Goal: Information Seeking & Learning: Learn about a topic

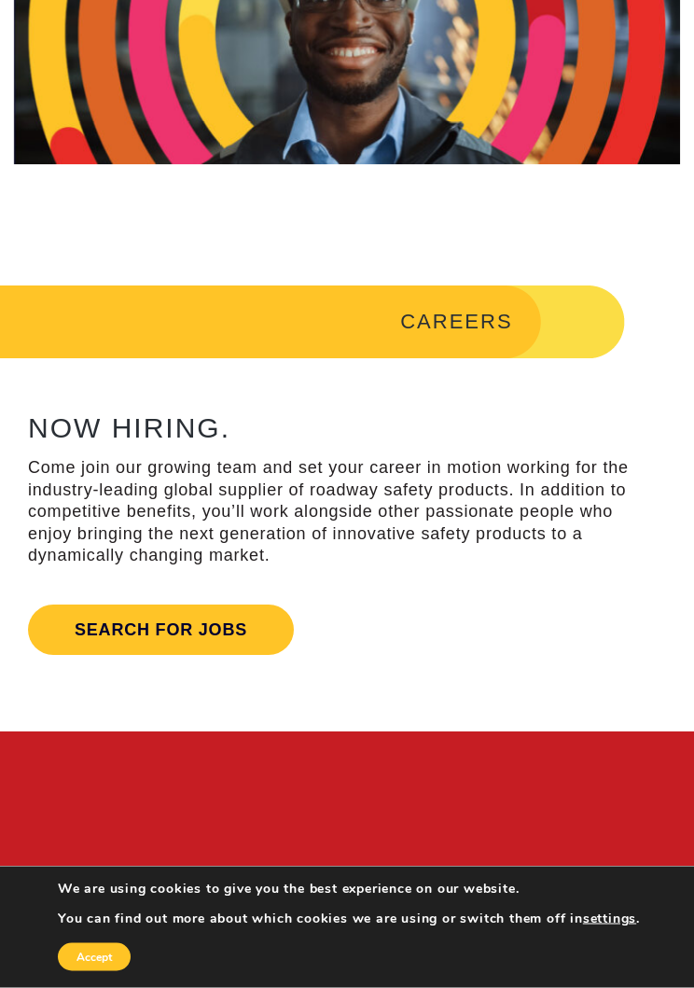
scroll to position [174, 0]
click at [211, 632] on link "Search for jobs" at bounding box center [161, 629] width 266 height 50
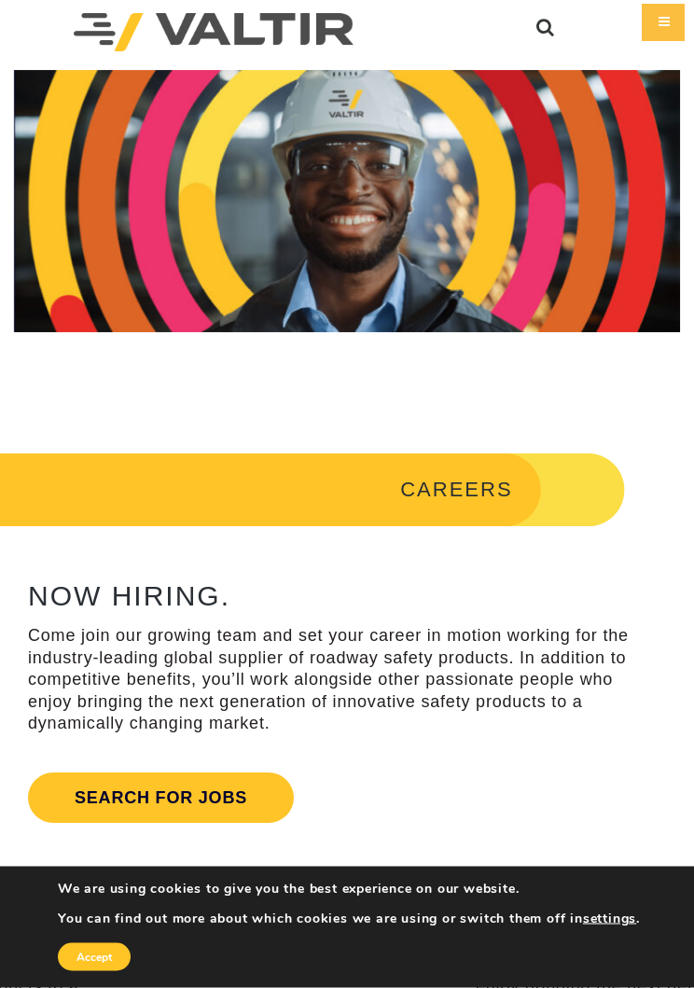
scroll to position [0, 0]
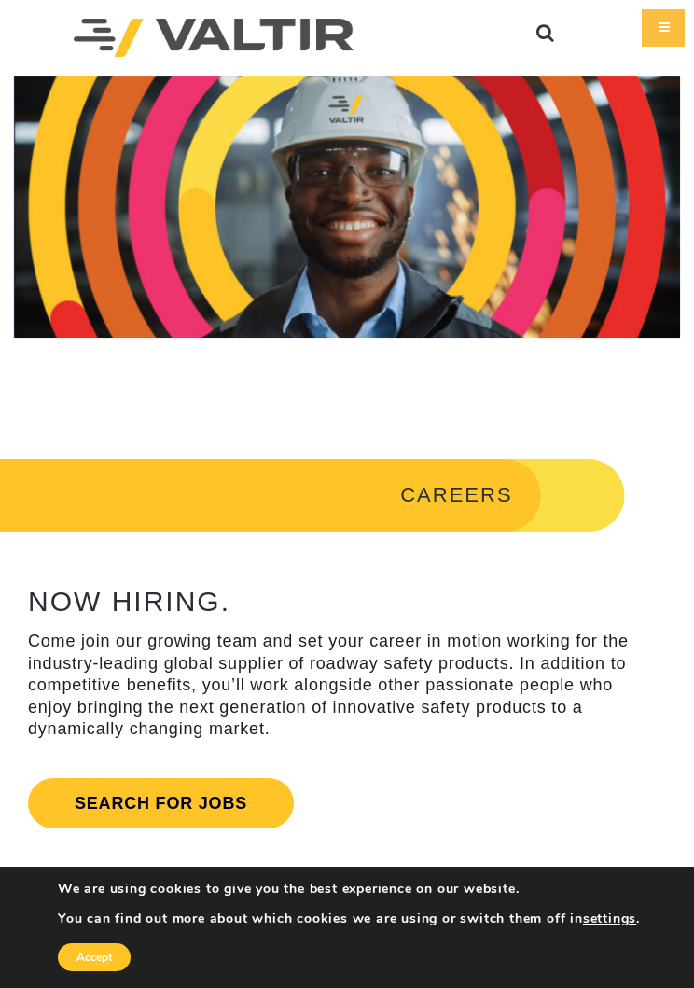
click at [657, 38] on div "Menu" at bounding box center [663, 27] width 43 height 37
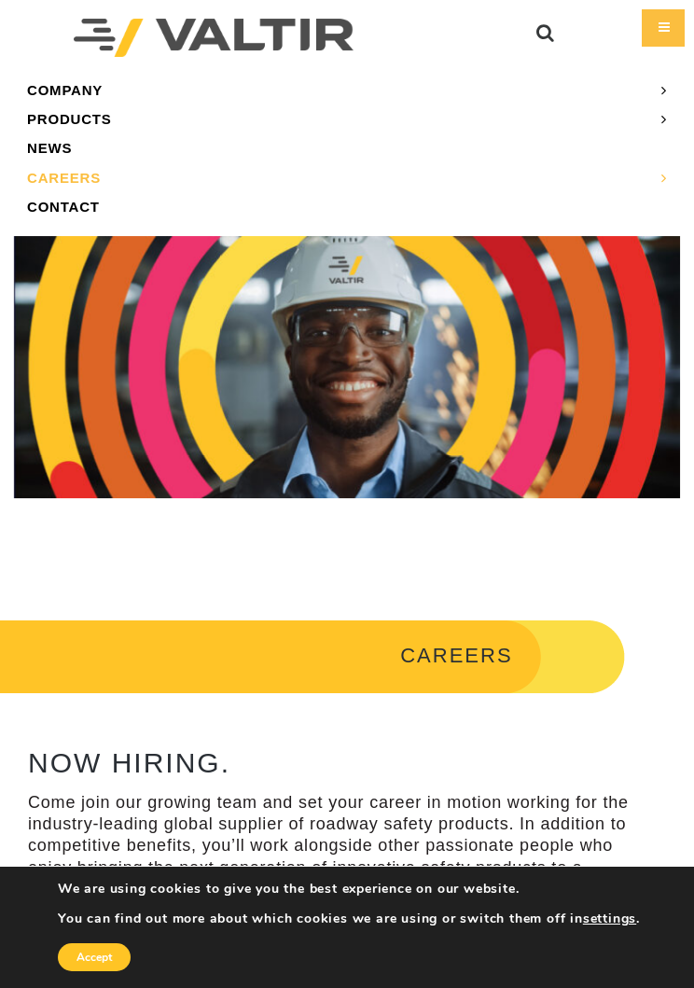
click at [123, 114] on link "PRODUCTS" at bounding box center [347, 118] width 666 height 29
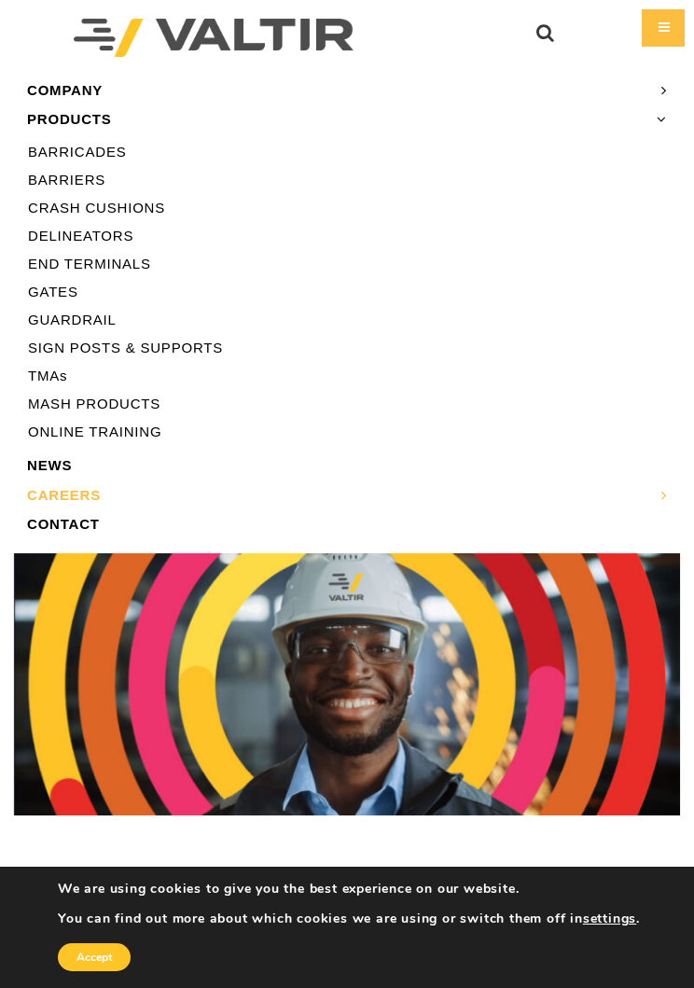
click at [110, 189] on link "BARRIERS" at bounding box center [347, 180] width 666 height 28
click at [144, 208] on link "CRASH CUSHIONS" at bounding box center [347, 208] width 666 height 28
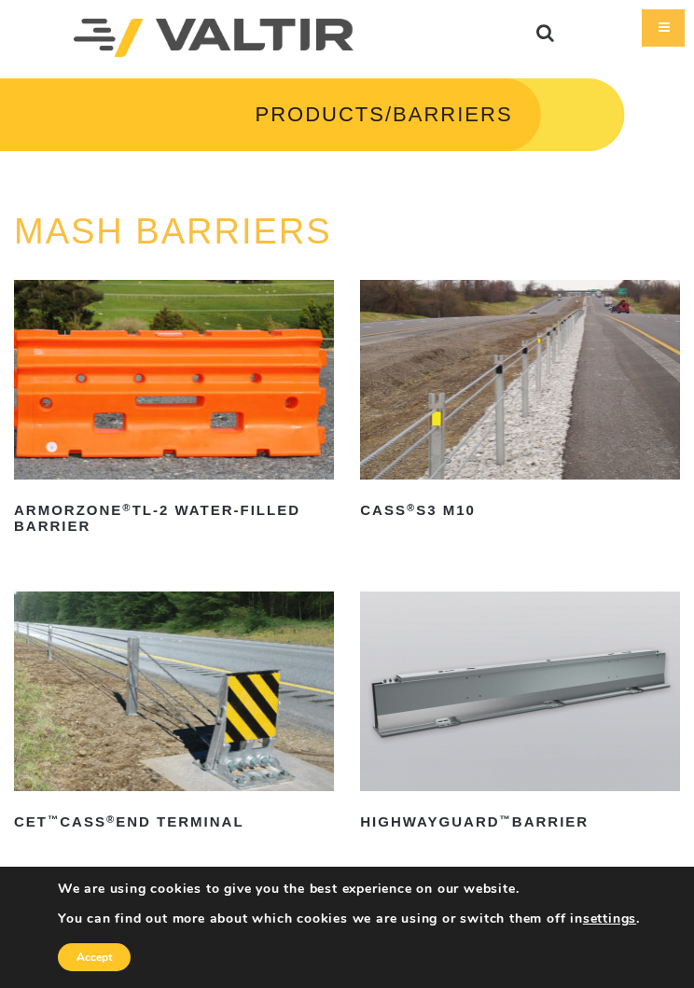
click at [195, 824] on h2 "CET ™ CASS ® End Terminal" at bounding box center [174, 823] width 320 height 30
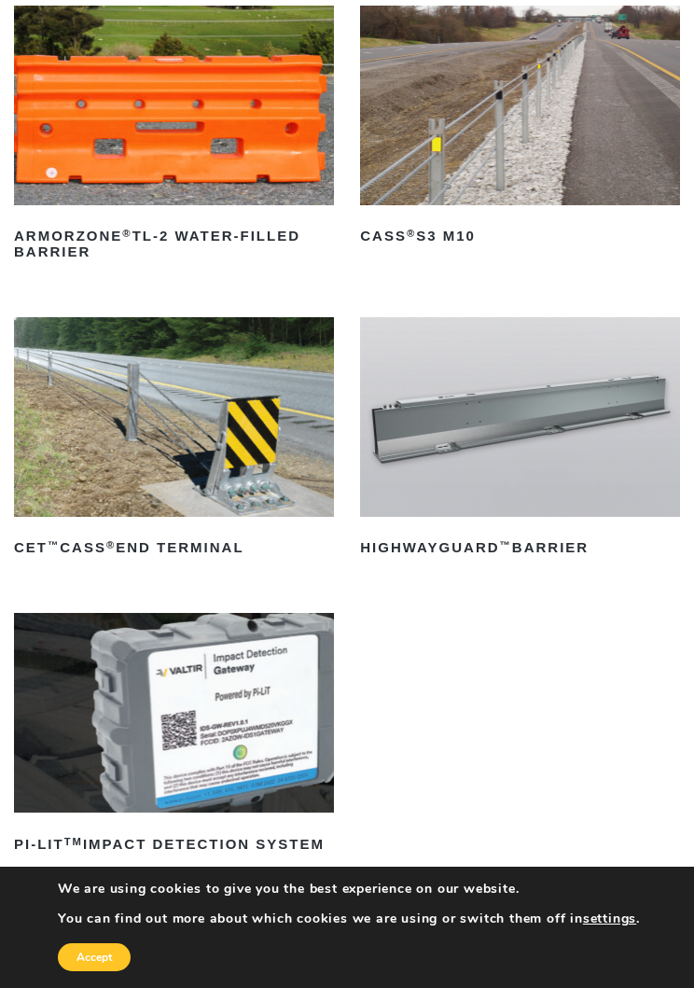
scroll to position [249, 0]
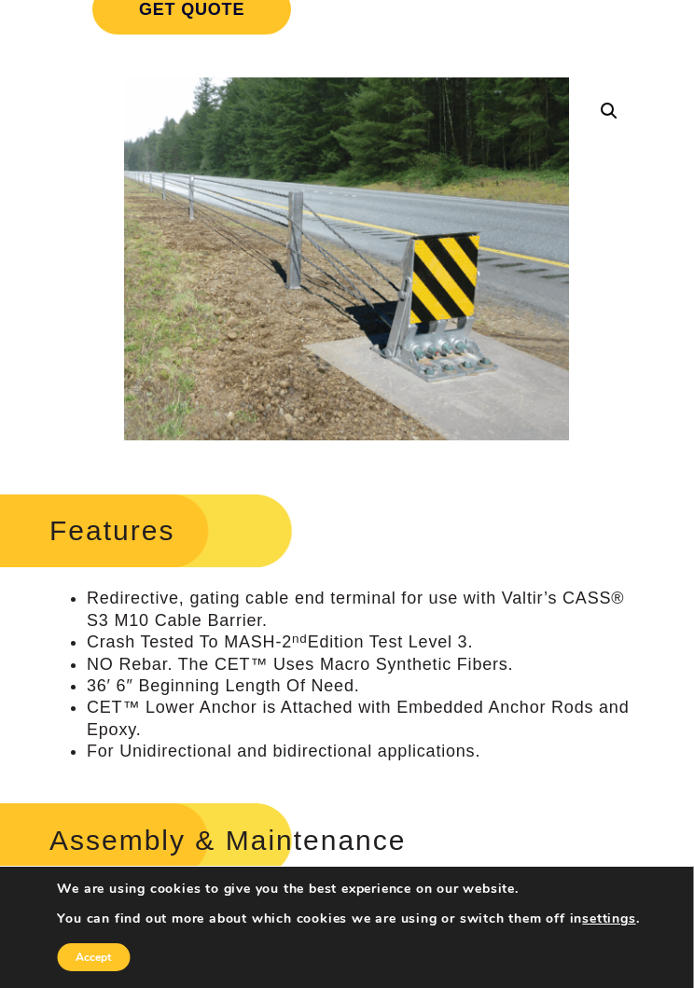
scroll to position [550, 0]
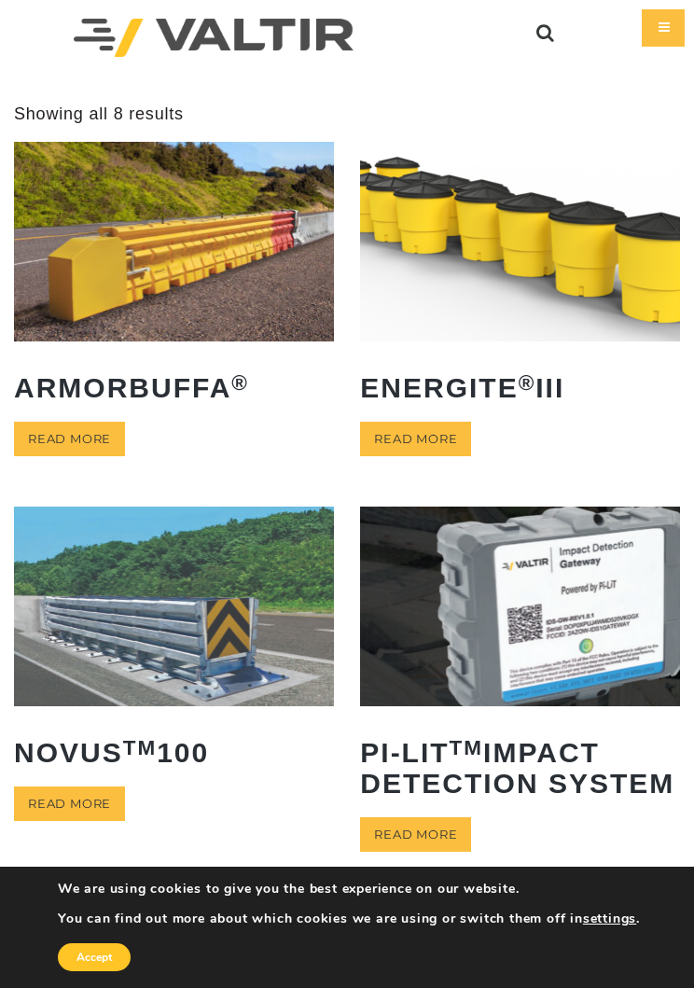
click at [194, 665] on img at bounding box center [174, 607] width 320 height 200
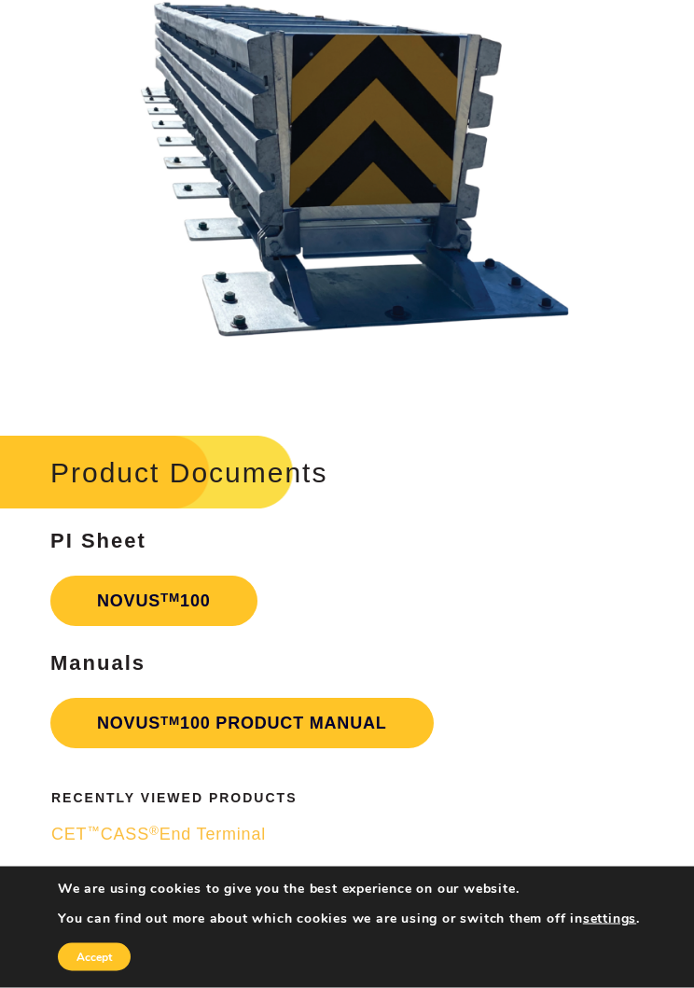
scroll to position [3168, 0]
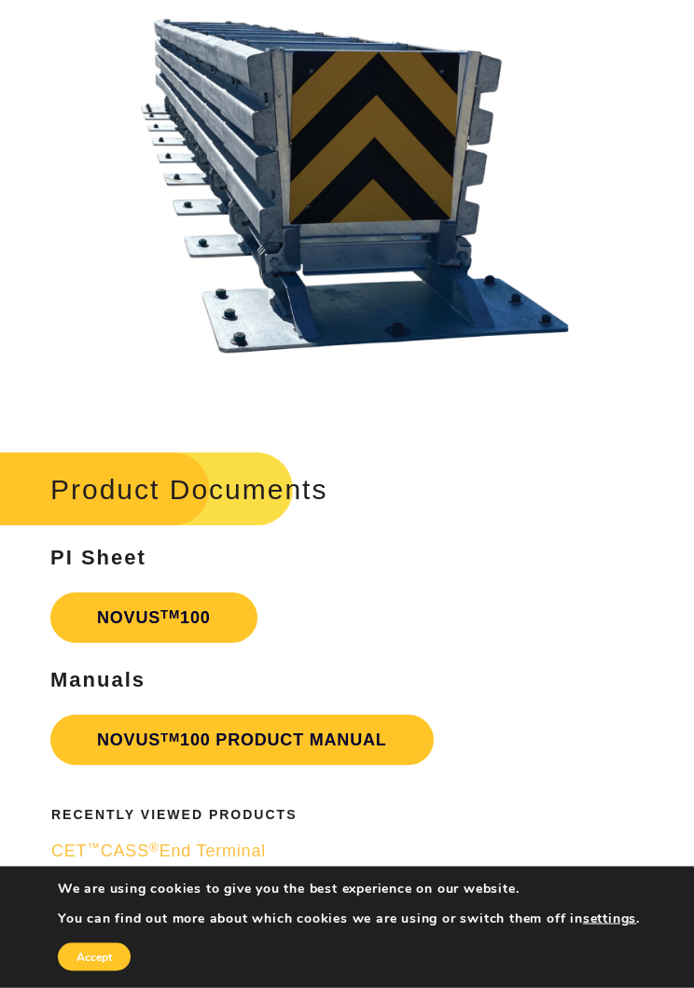
click at [172, 608] on sup "TM" at bounding box center [170, 615] width 20 height 14
